Goal: Task Accomplishment & Management: Use online tool/utility

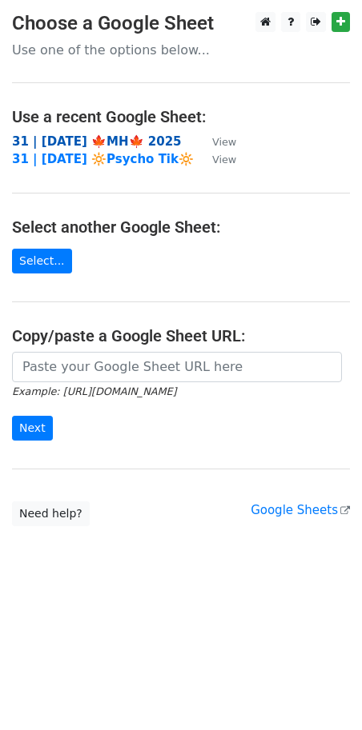
click at [75, 134] on strong "31 | SEP 21 🍁MH🍁 2025" at bounding box center [97, 141] width 170 height 14
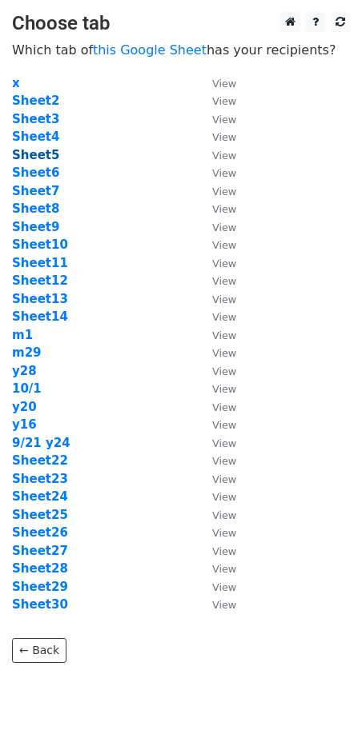
click at [49, 153] on strong "Sheet5" at bounding box center [35, 155] width 47 height 14
click at [39, 155] on strong "Sheet5" at bounding box center [35, 155] width 47 height 14
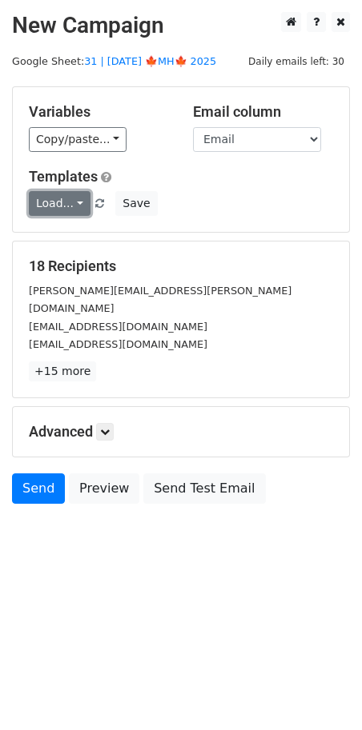
click at [50, 207] on link "Load..." at bounding box center [60, 203] width 62 height 25
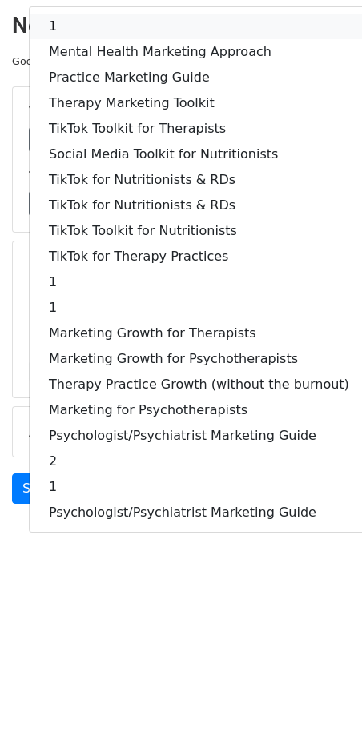
click at [91, 31] on link "1" at bounding box center [199, 27] width 338 height 26
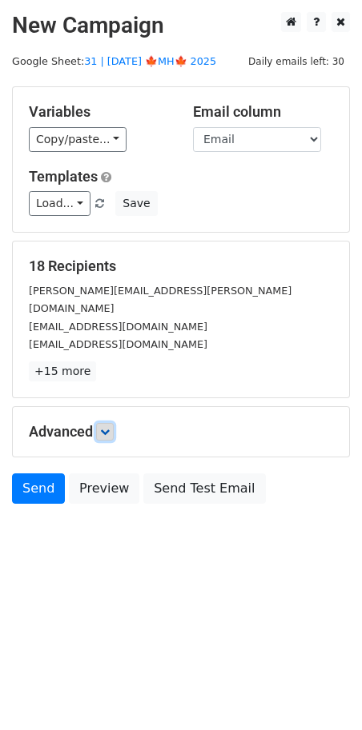
click at [109, 427] on icon at bounding box center [105, 432] width 10 height 10
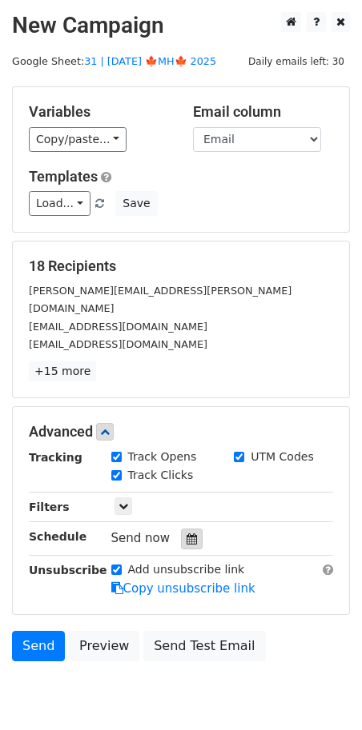
click at [186, 534] on icon at bounding box center [191, 539] width 10 height 11
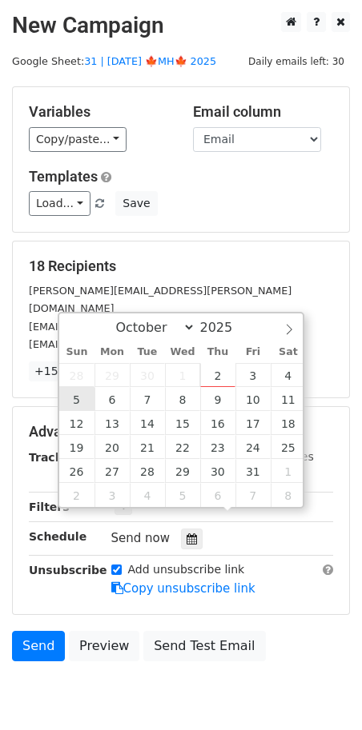
type input "2025-10-05 12:00"
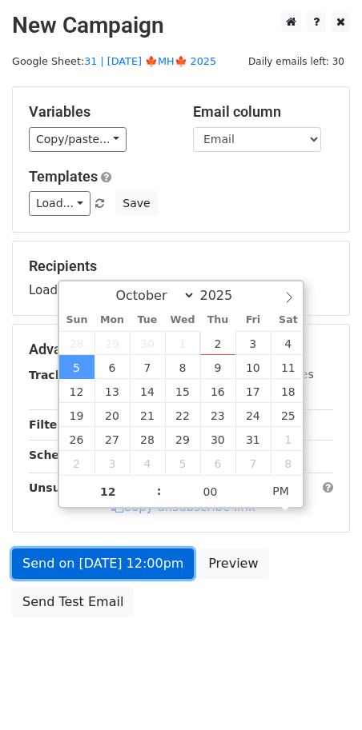
click at [104, 565] on form "Variables Copy/paste... {{Name}} {{Email}} Email column Name Email Templates Lo…" at bounding box center [181, 355] width 338 height 539
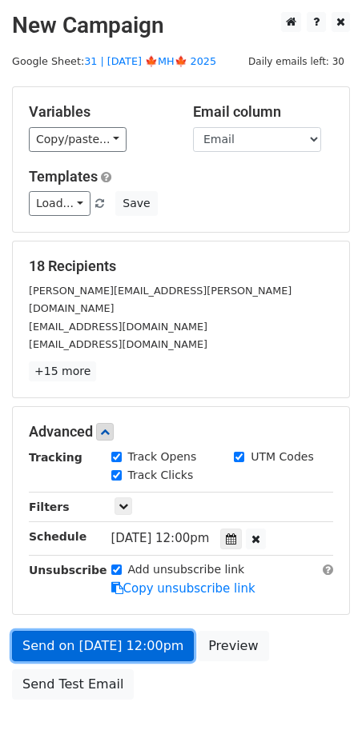
click at [80, 631] on link "Send on Oct 5 at 12:00pm" at bounding box center [103, 646] width 182 height 30
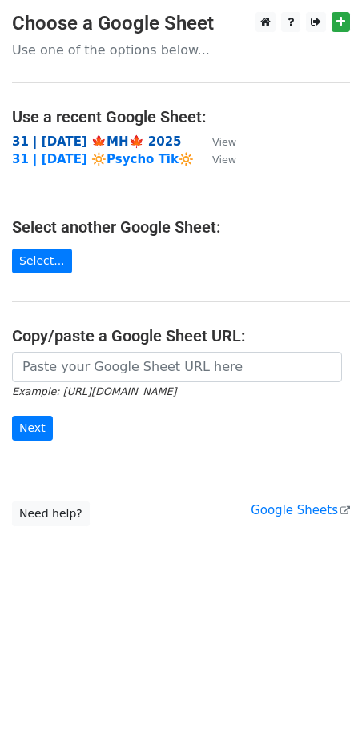
click at [66, 138] on strong "31 | [DATE] 🍁MH🍁 2025" at bounding box center [97, 141] width 170 height 14
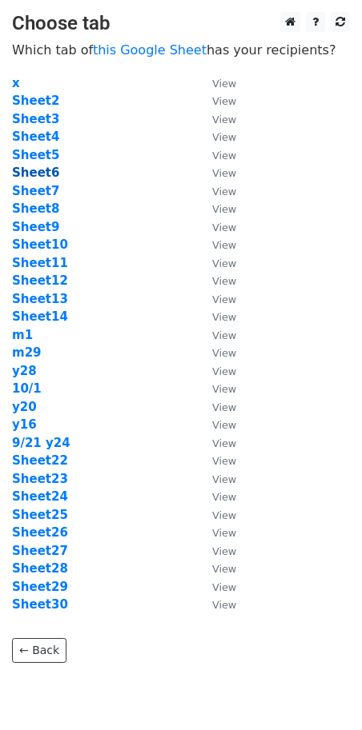
click at [27, 172] on strong "Sheet6" at bounding box center [35, 173] width 47 height 14
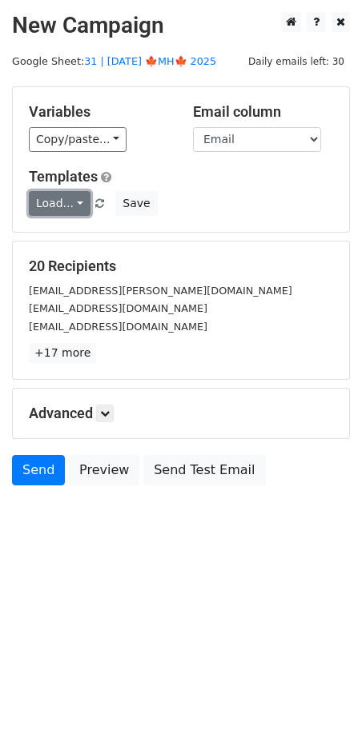
click at [44, 202] on link "Load..." at bounding box center [60, 203] width 62 height 25
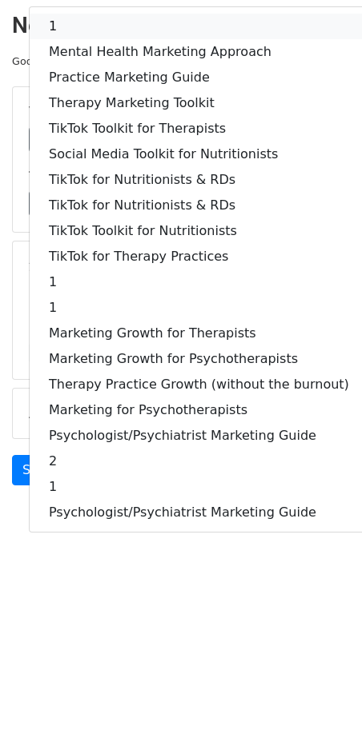
click at [104, 30] on link "1" at bounding box center [199, 27] width 338 height 26
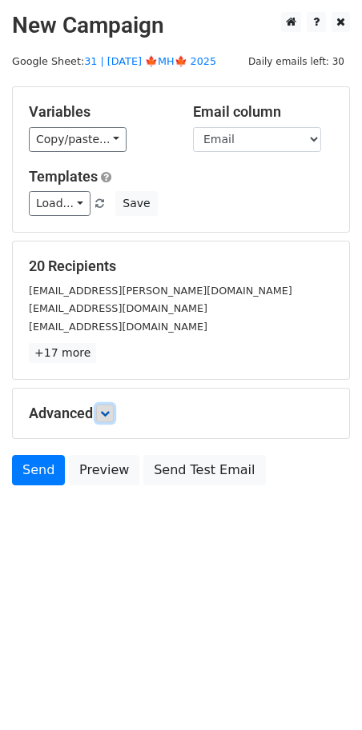
click at [109, 409] on icon at bounding box center [105, 414] width 10 height 10
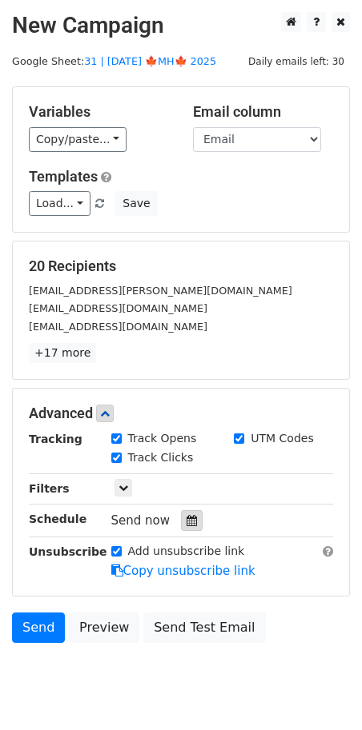
click at [186, 515] on icon at bounding box center [191, 520] width 10 height 11
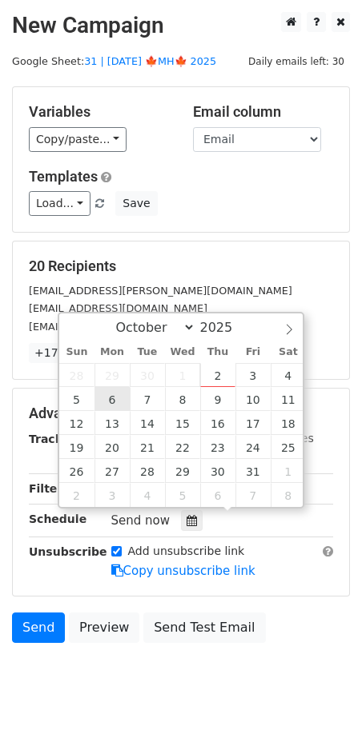
type input "2025-10-06 12:00"
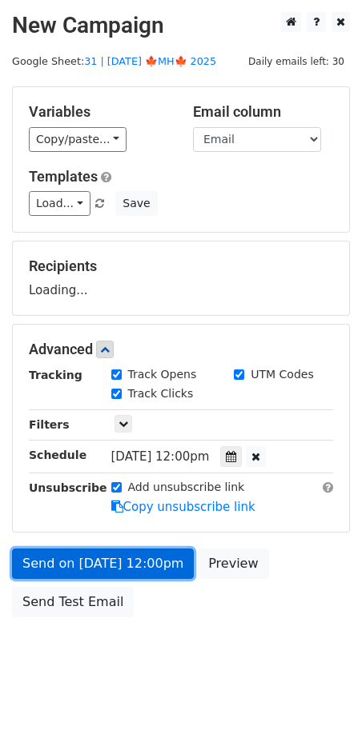
click at [108, 554] on link "Send on Oct 6 at 12:00pm" at bounding box center [103, 564] width 182 height 30
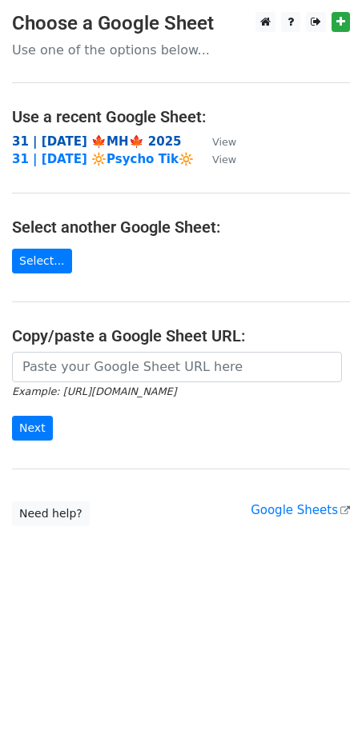
click at [120, 142] on strong "31 | [DATE] 🍁MH🍁 2025" at bounding box center [97, 141] width 170 height 14
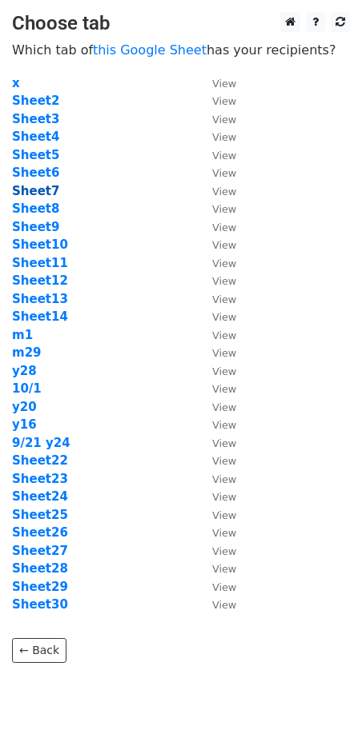
click at [46, 186] on strong "Sheet7" at bounding box center [35, 191] width 47 height 14
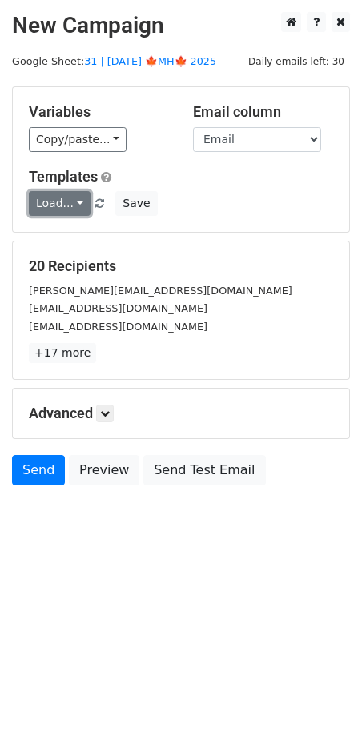
click at [45, 204] on link "Load..." at bounding box center [60, 203] width 62 height 25
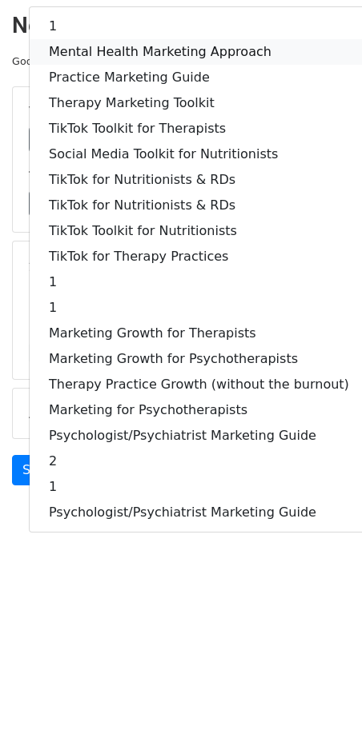
click at [114, 59] on link "Mental Health Marketing Approach" at bounding box center [199, 52] width 338 height 26
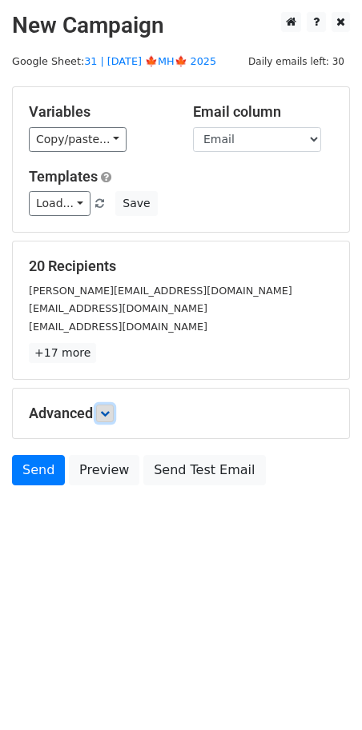
click at [109, 410] on icon at bounding box center [105, 414] width 10 height 10
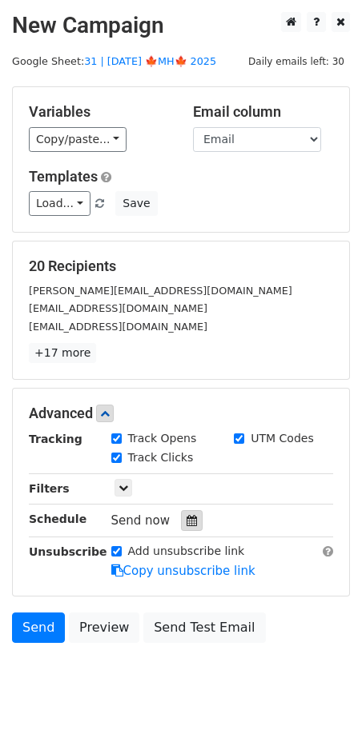
click at [186, 516] on icon at bounding box center [191, 520] width 10 height 11
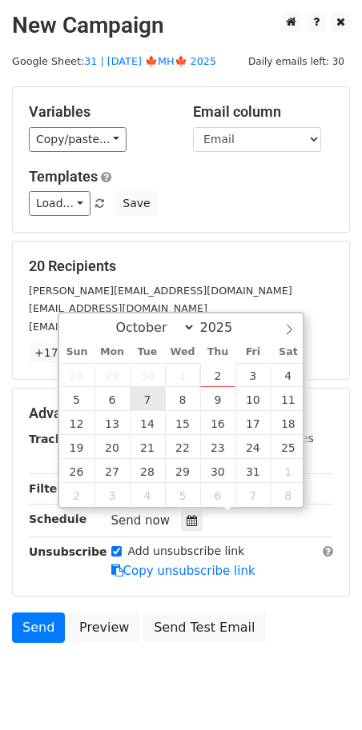
type input "[DATE] 12:00"
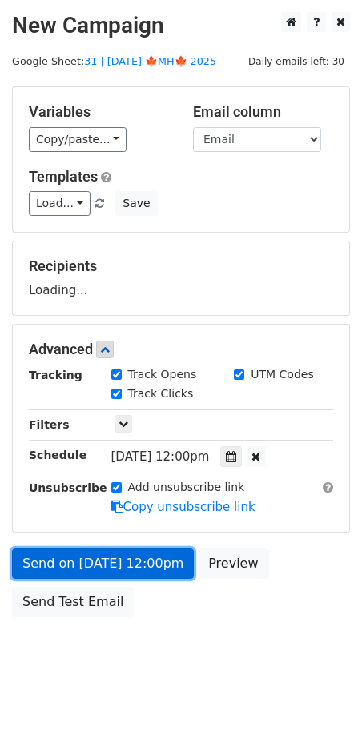
click at [114, 566] on link "Send on [DATE] 12:00pm" at bounding box center [103, 564] width 182 height 30
